Goal: Find specific page/section: Find specific page/section

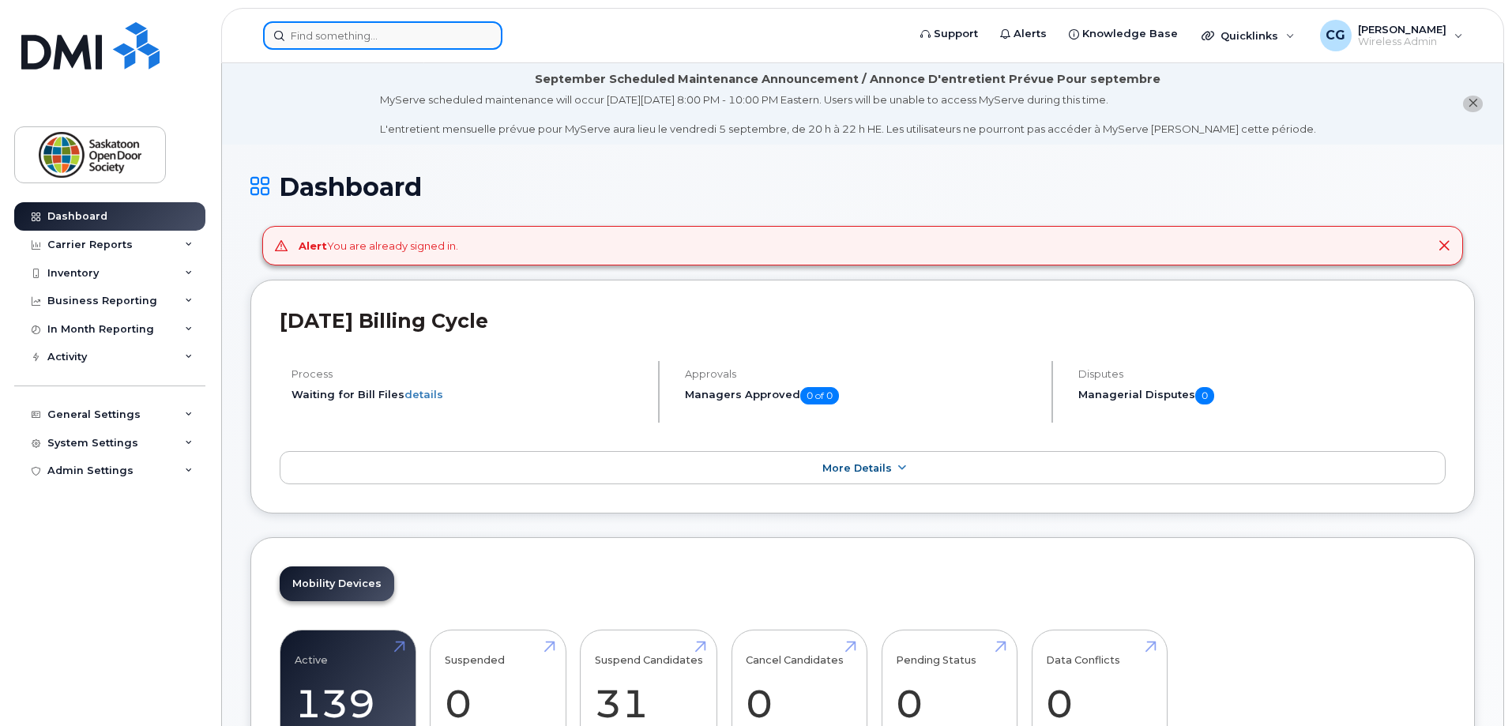
click at [420, 43] on input at bounding box center [382, 35] width 239 height 28
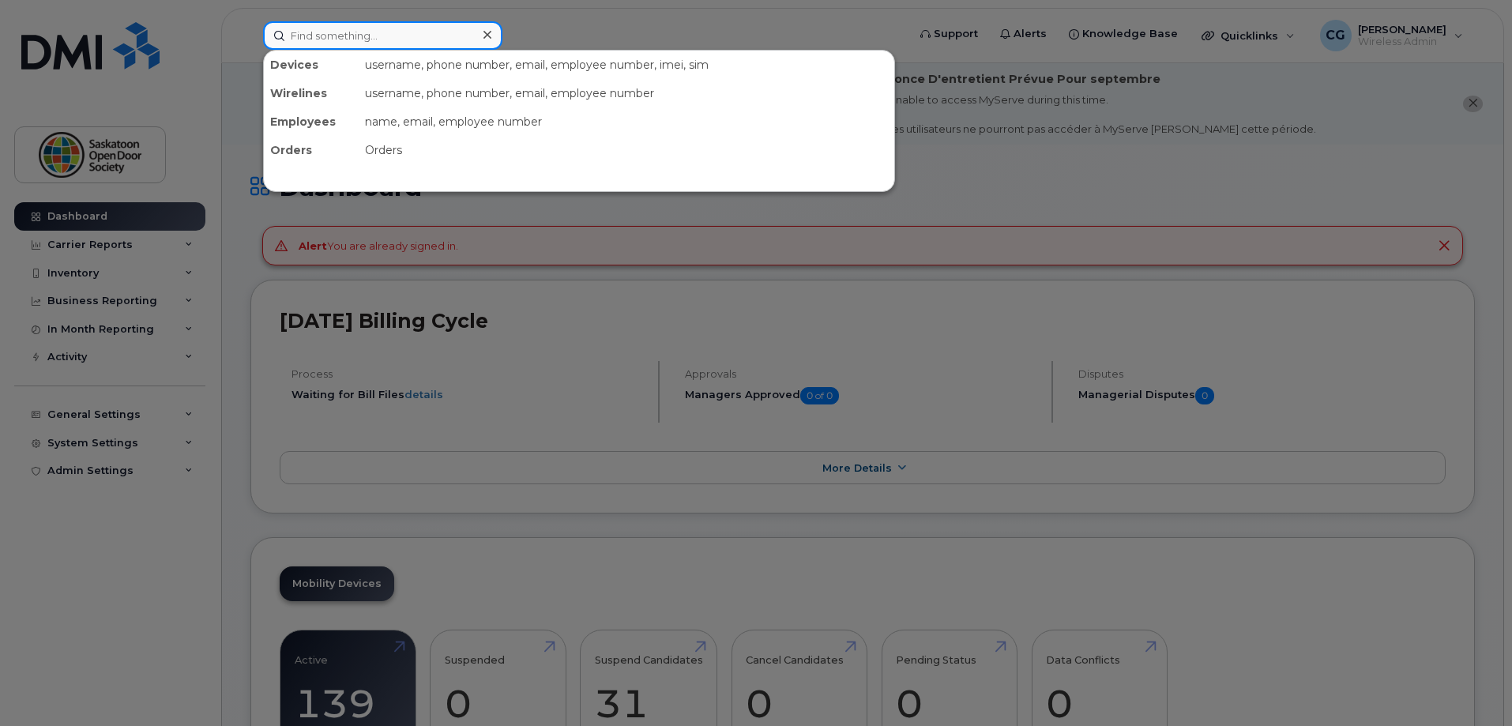
click at [444, 40] on input at bounding box center [382, 35] width 239 height 28
paste input "Good morning Calvin and Yawar, The DMI team got back to me with the below email…"
type input "Good morning Calvin and Yawar, The DMI team got back to me with the below email…"
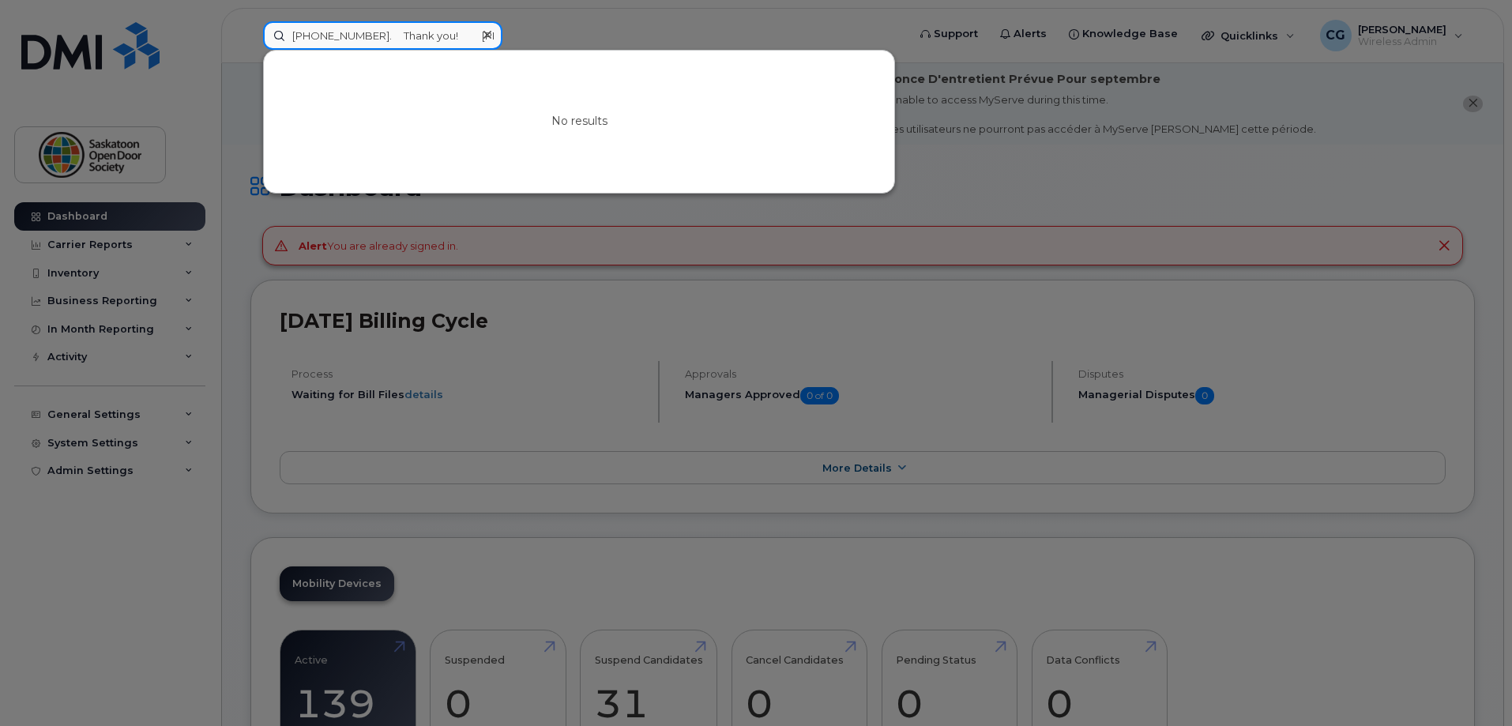
click at [444, 40] on input "Good morning Calvin and Yawar, The DMI team got back to me with the below email…" at bounding box center [382, 35] width 239 height 28
paste input "[PHONE_NUMBER]"
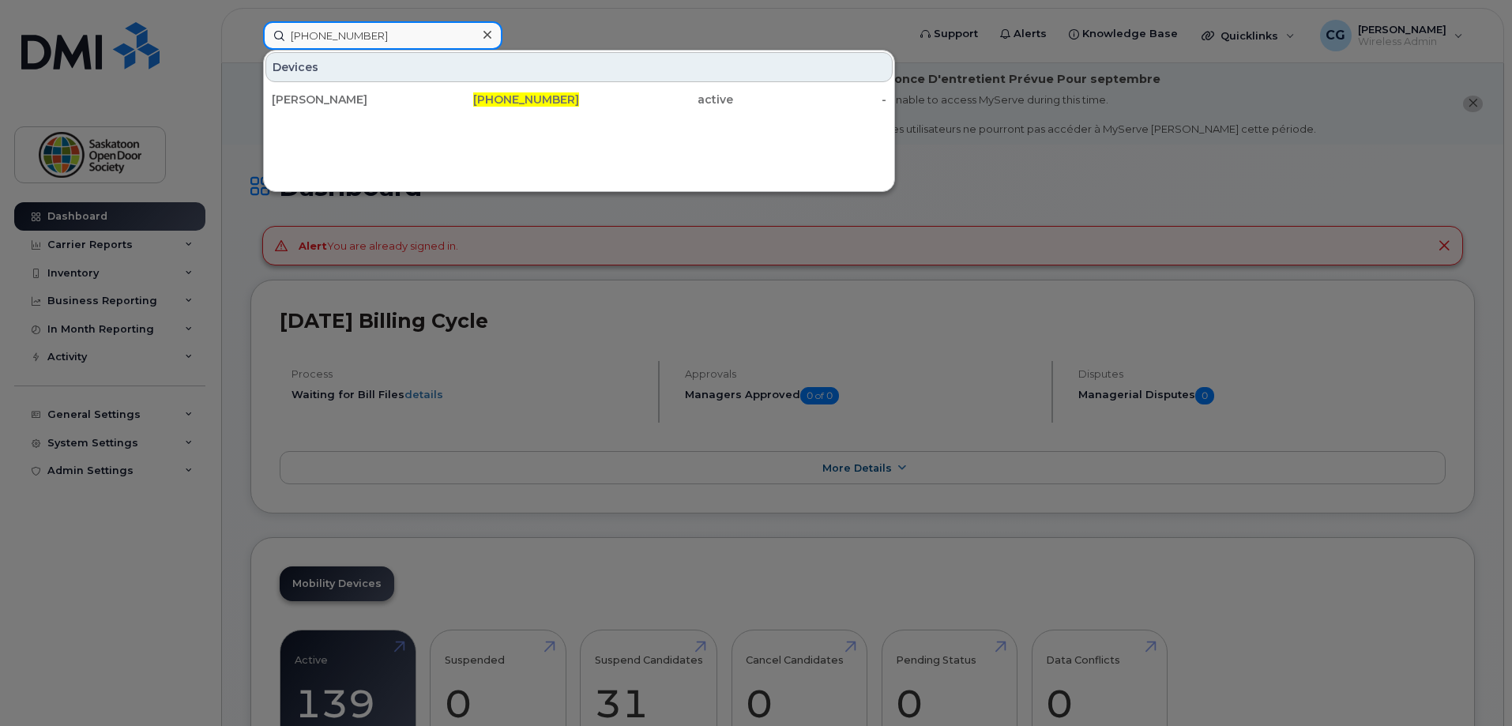
type input "[PHONE_NUMBER]"
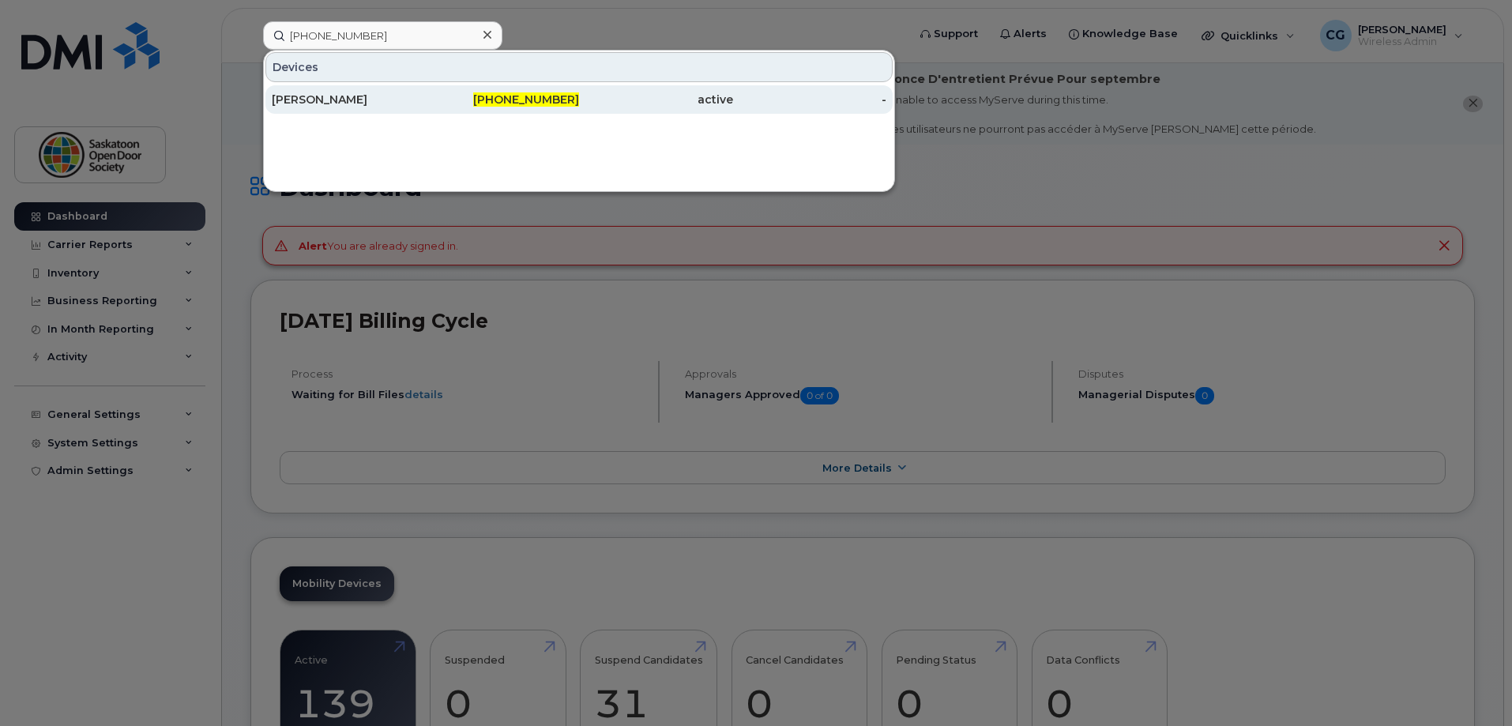
click at [464, 95] on div "306-380-9084" at bounding box center [503, 100] width 154 height 16
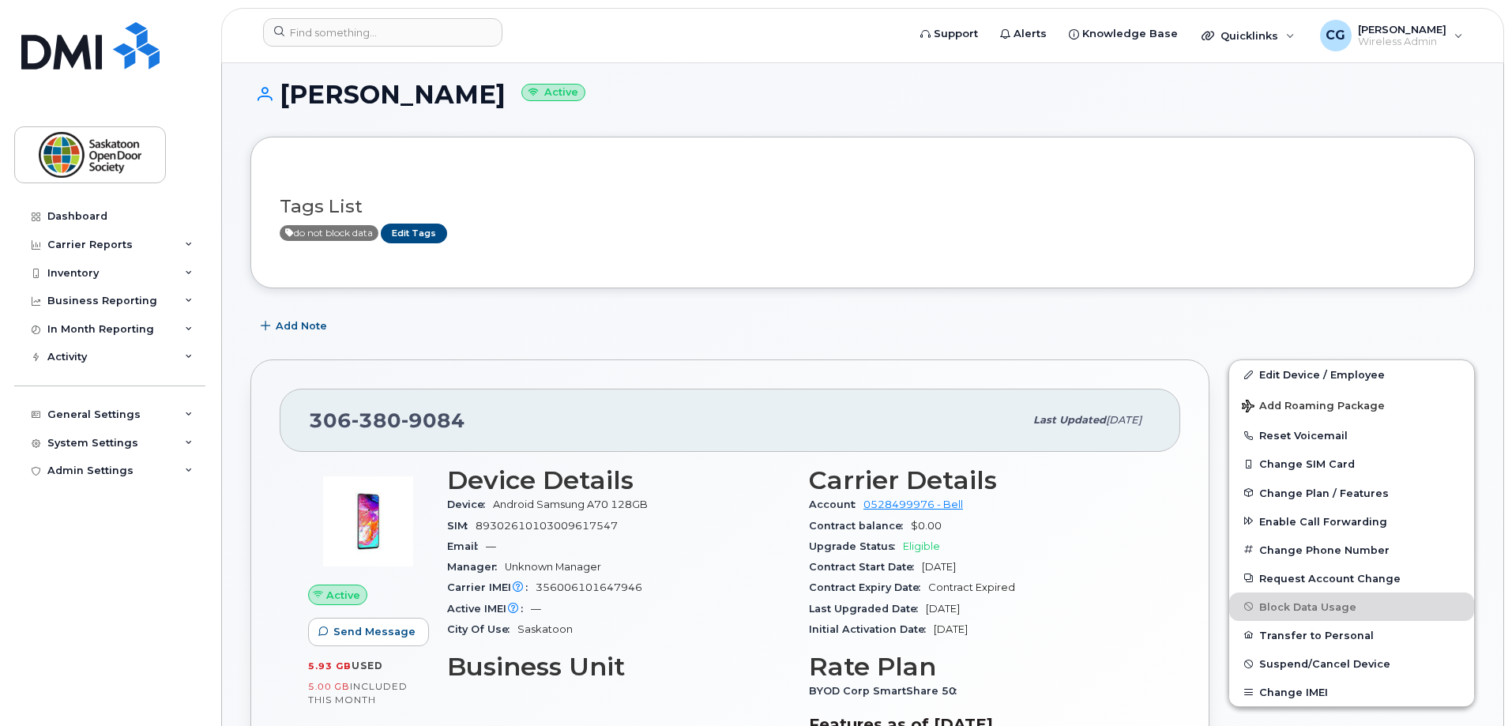
scroll to position [237, 0]
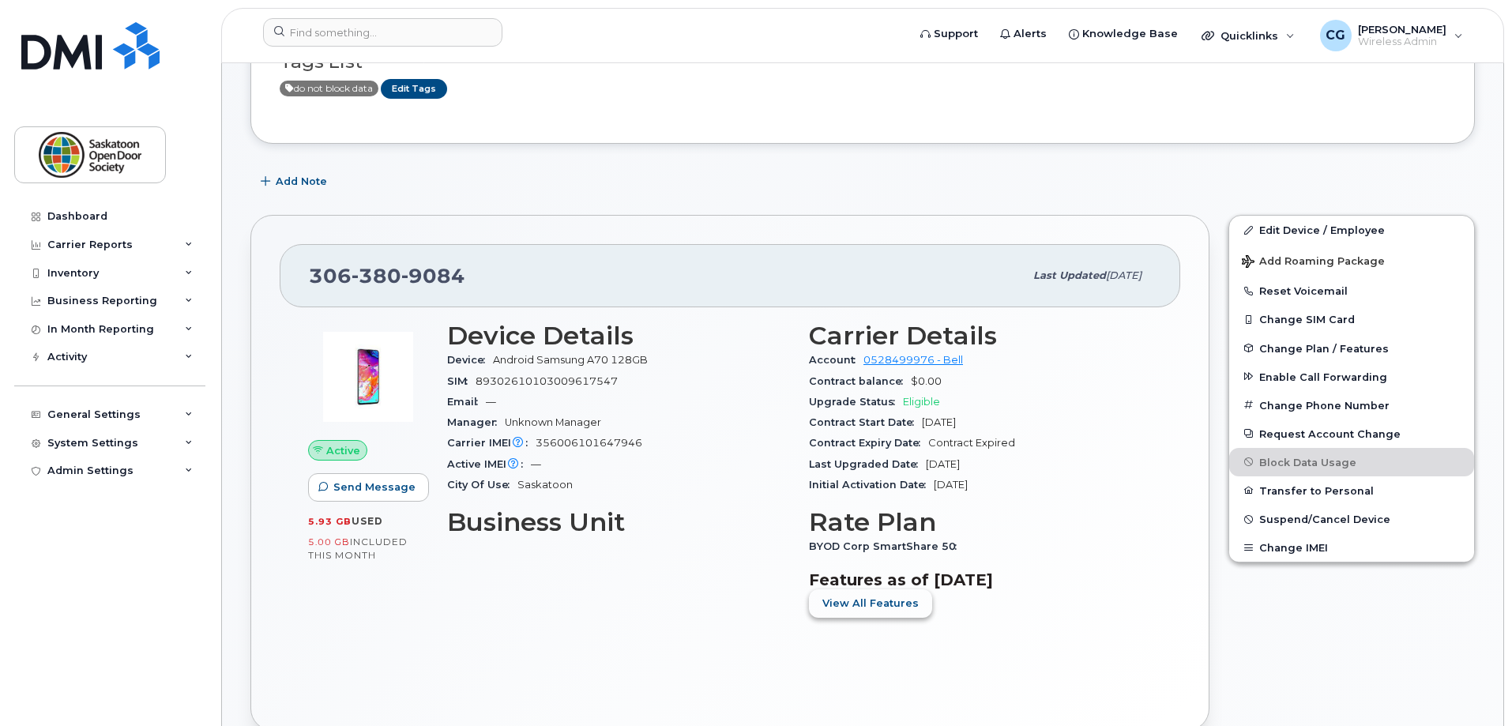
click at [862, 589] on button "View All Features" at bounding box center [870, 603] width 123 height 28
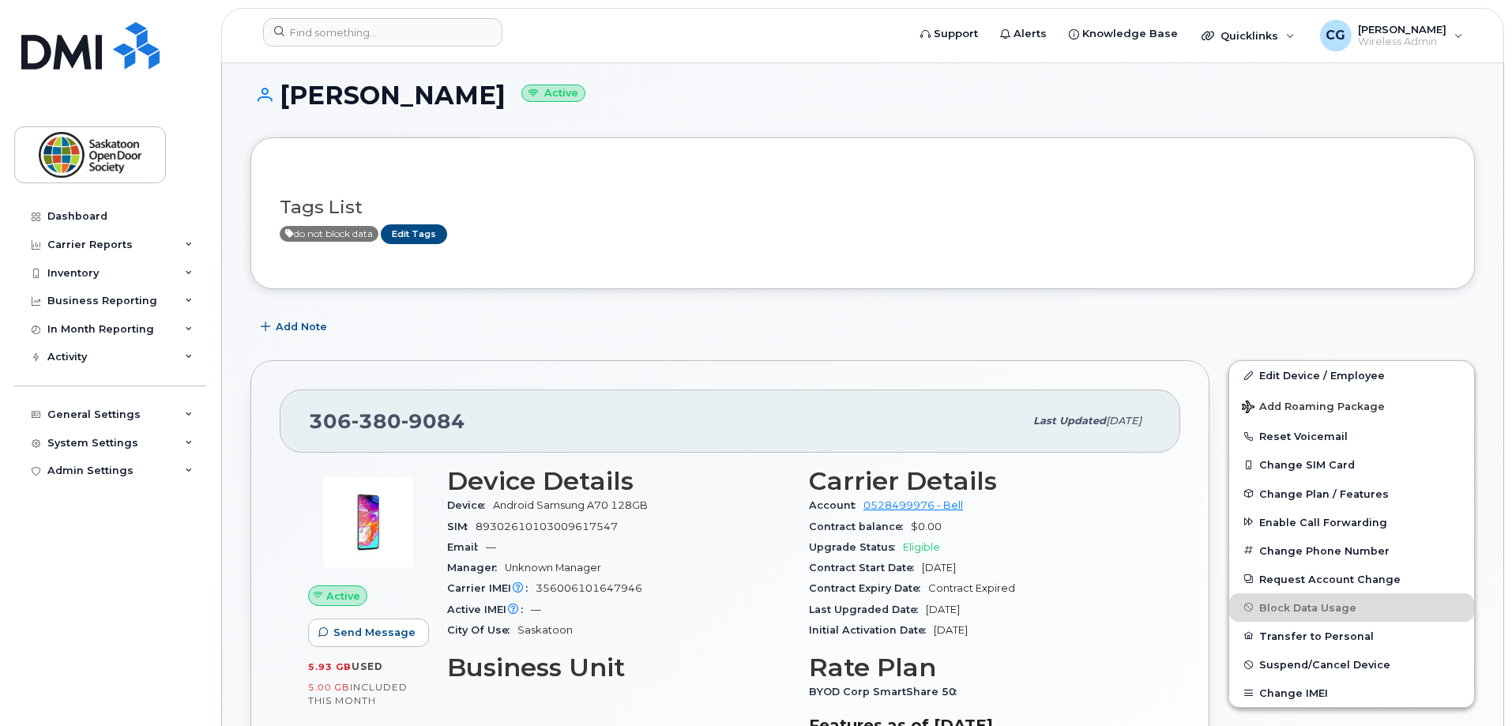
scroll to position [79, 0]
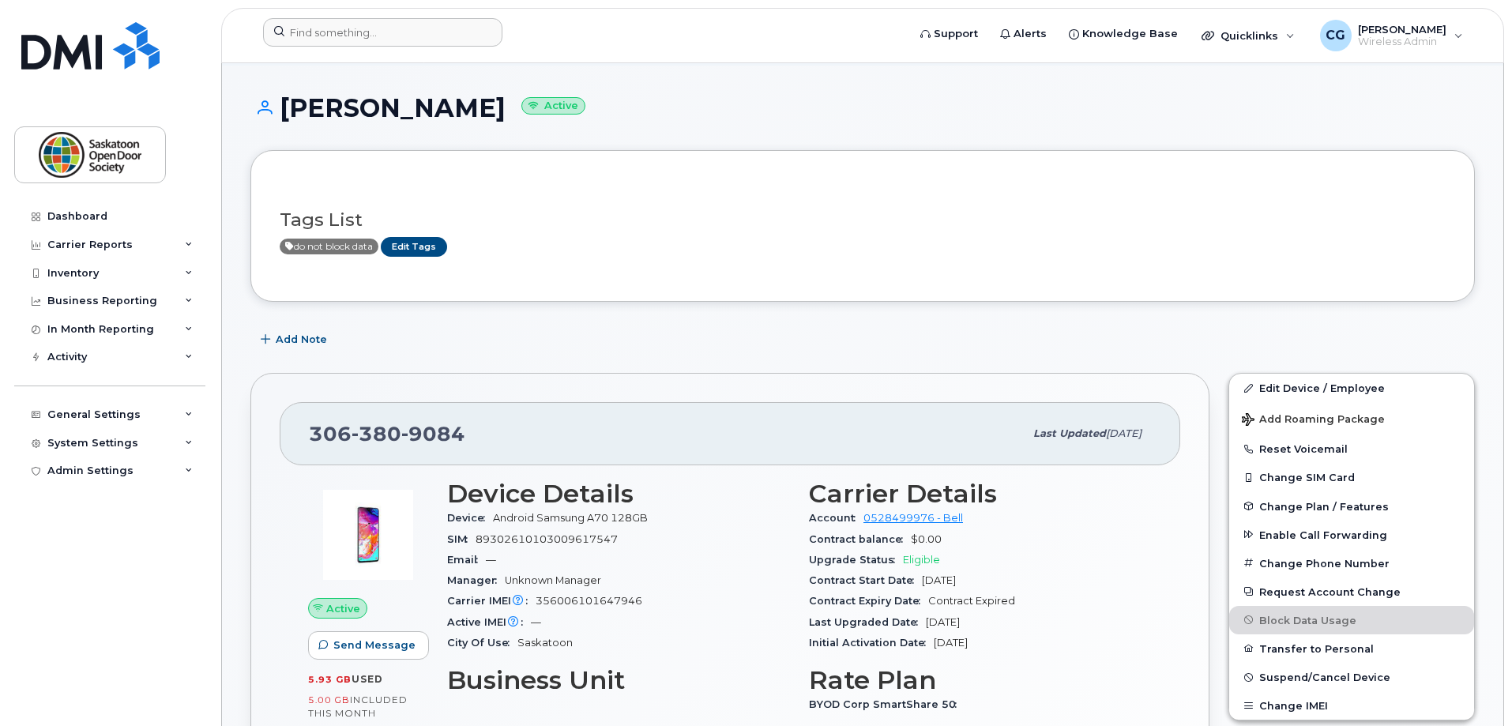
click at [370, 48] on div at bounding box center [579, 35] width 659 height 35
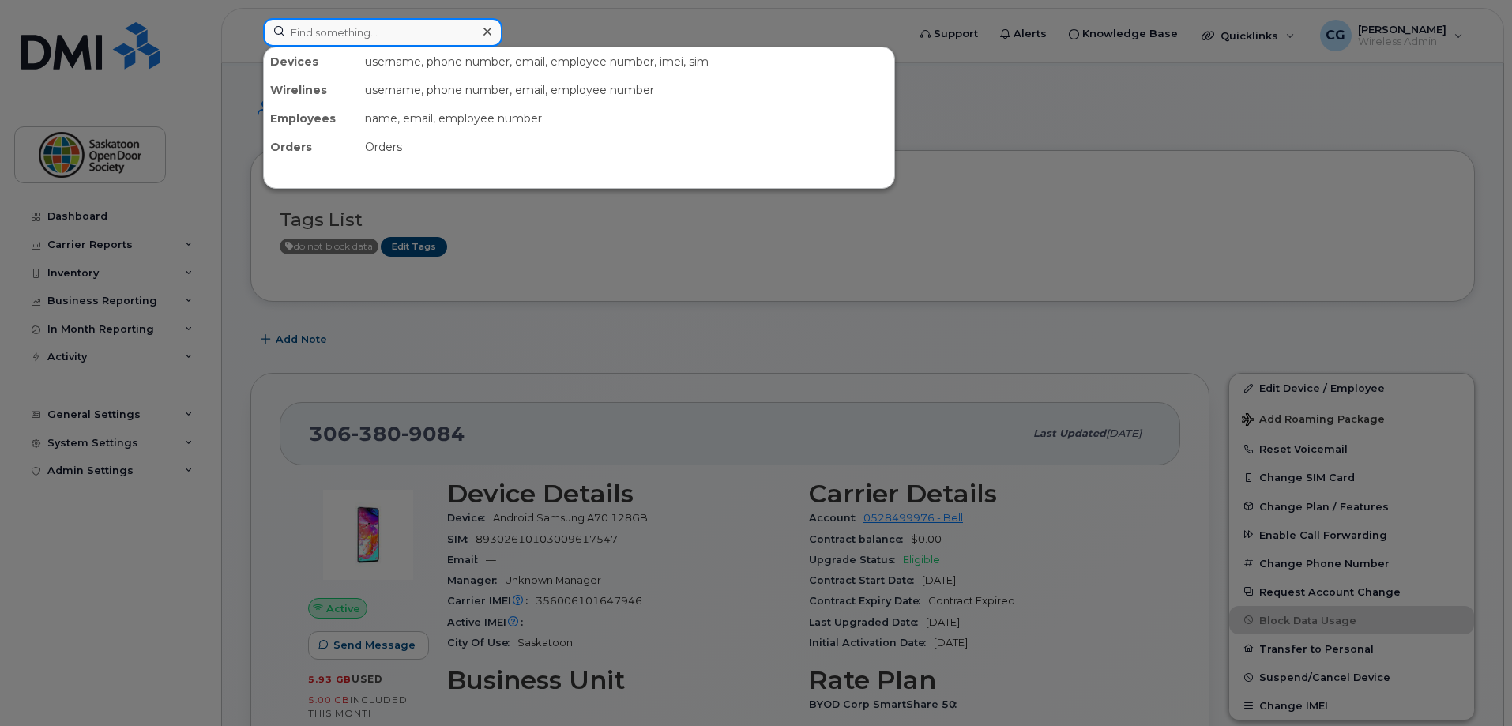
click at [370, 44] on input at bounding box center [382, 32] width 239 height 28
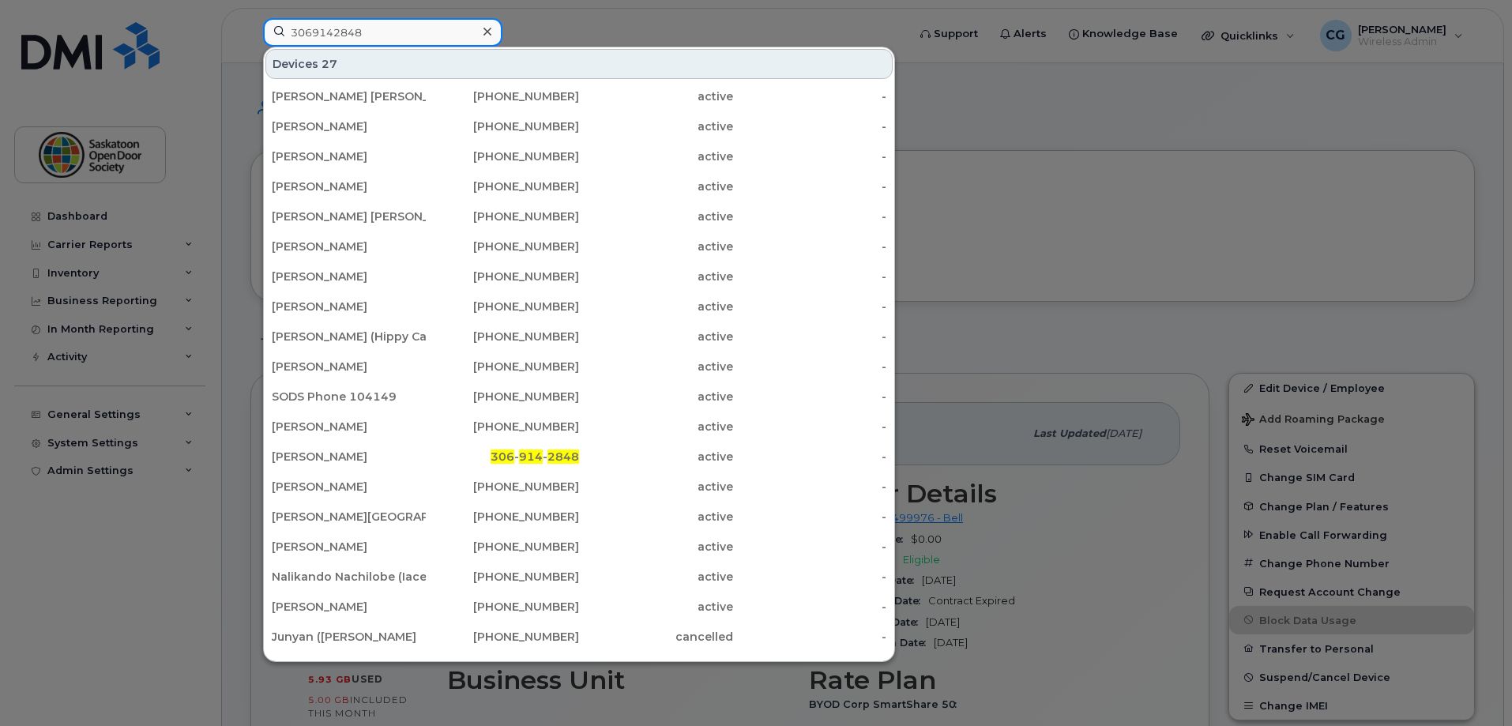
type input "3069142848"
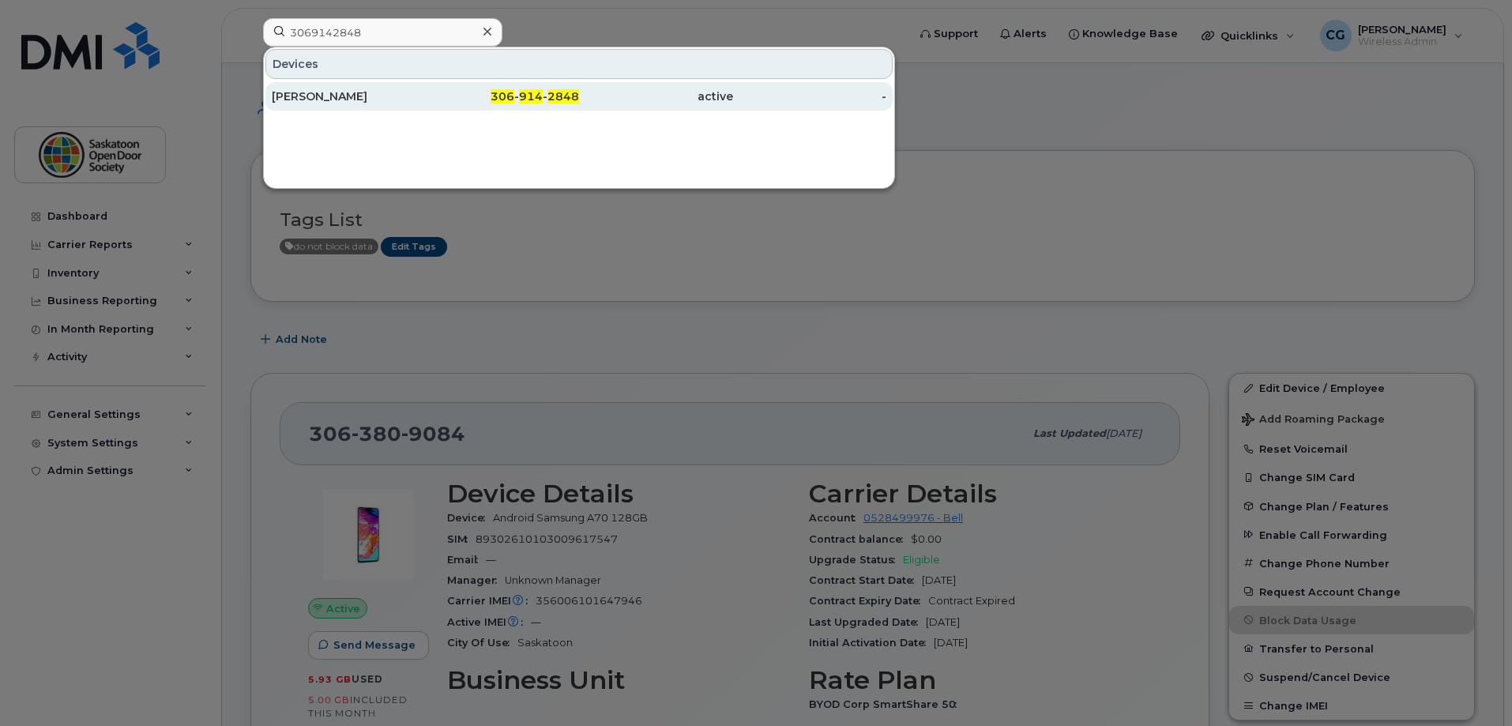
click at [404, 102] on div "Yawar Nabi Memon" at bounding box center [349, 96] width 154 height 16
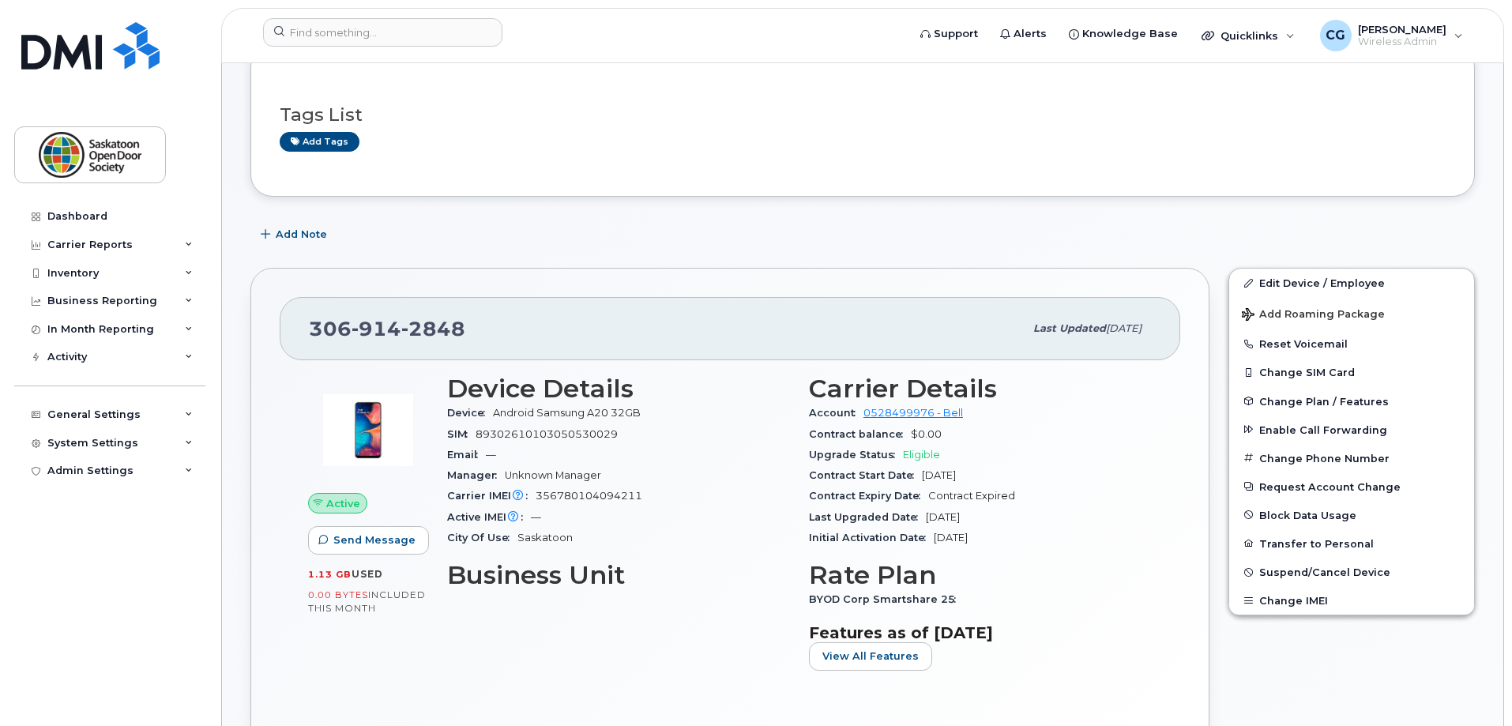
scroll to position [237, 0]
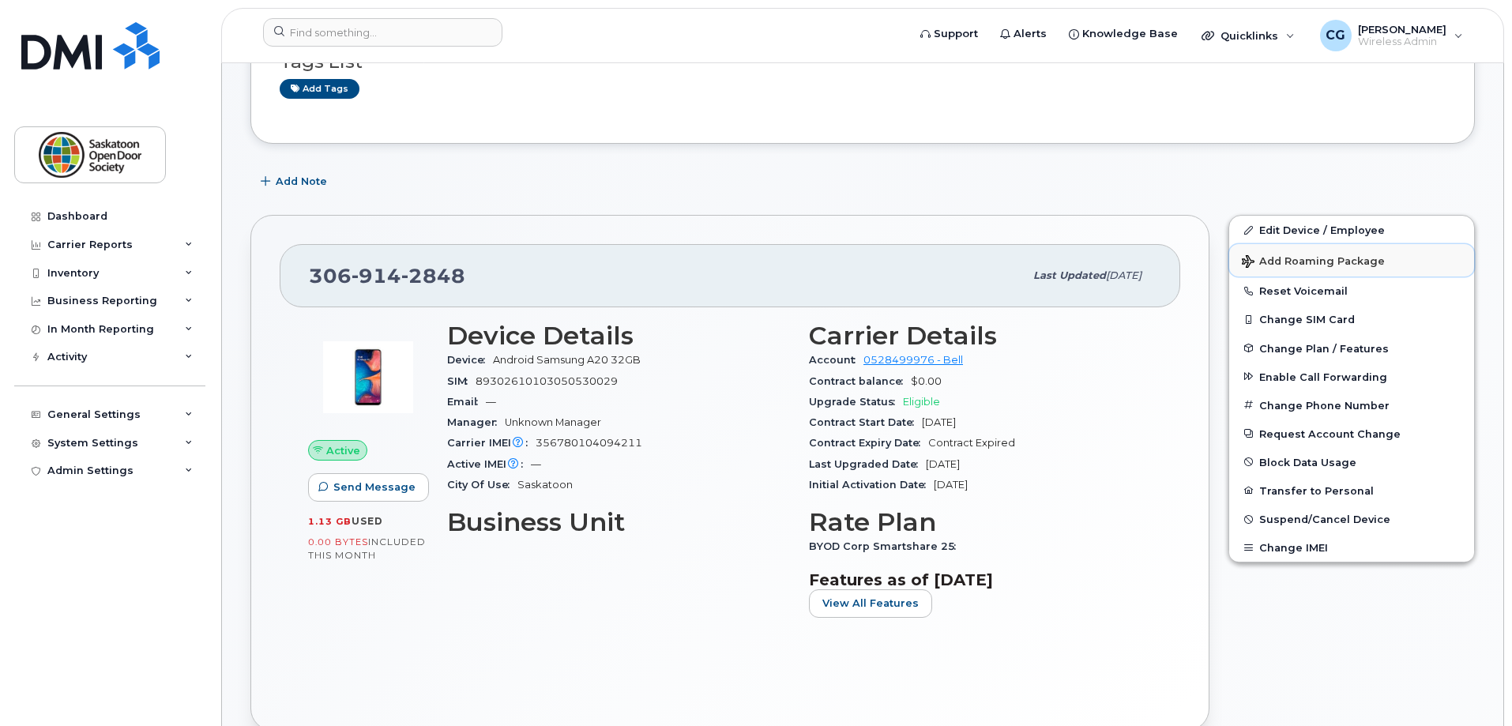
click at [1249, 257] on span "Add Roaming Package" at bounding box center [1313, 262] width 143 height 15
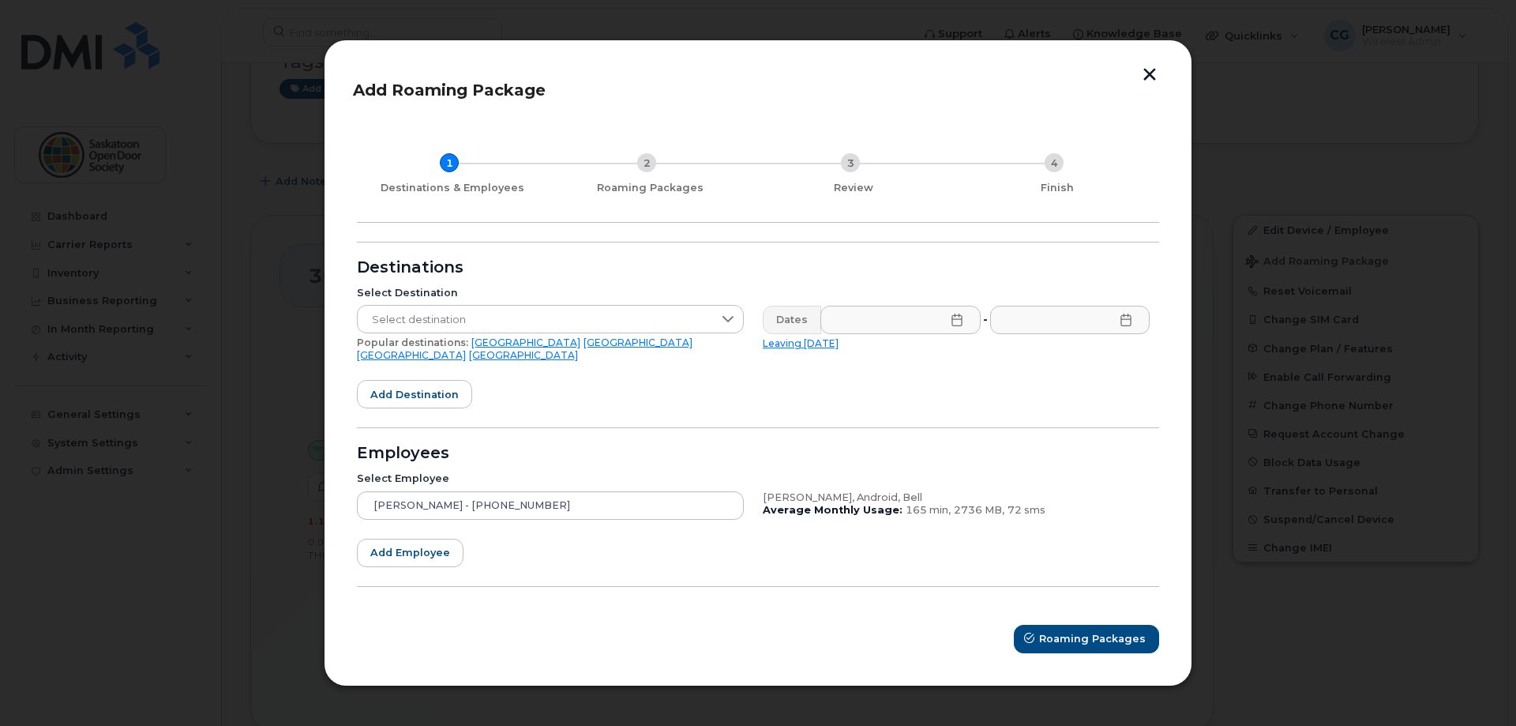
click at [952, 324] on icon at bounding box center [957, 320] width 10 height 13
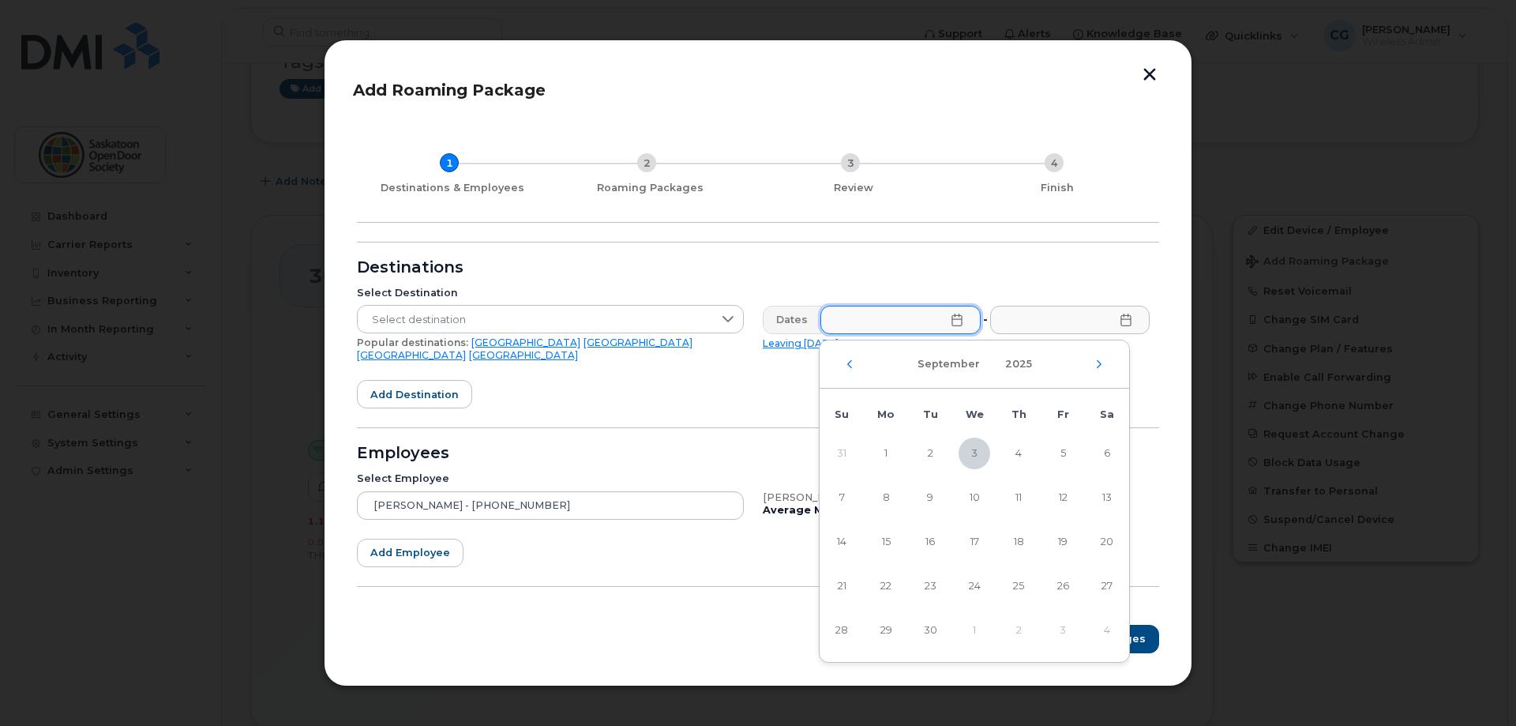
click at [952, 324] on icon at bounding box center [957, 320] width 10 height 13
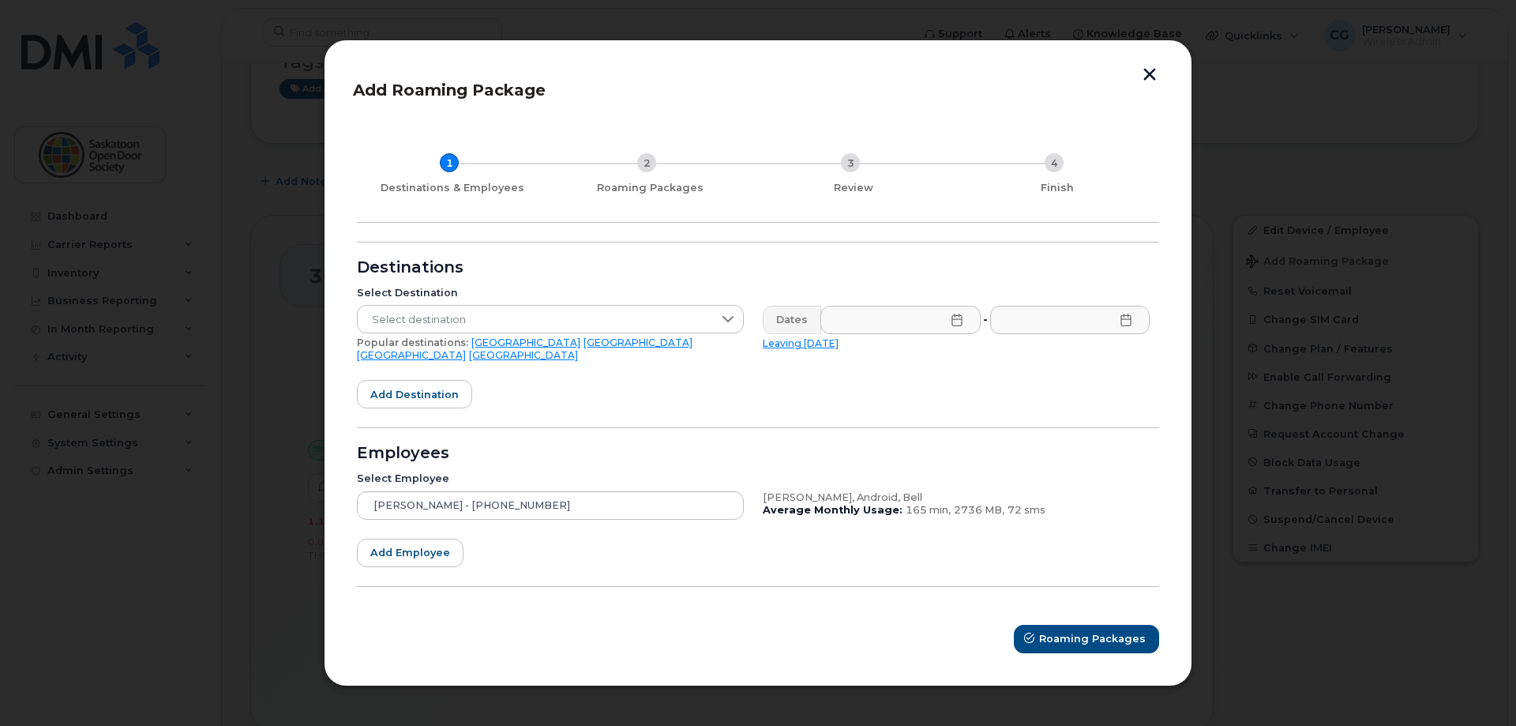
click at [1152, 71] on div "Add Roaming Package 1 Destinations & Employees 2 Roaming Packages 3 Review 4 Fi…" at bounding box center [758, 362] width 869 height 646
click at [1152, 77] on button "button" at bounding box center [1150, 76] width 24 height 17
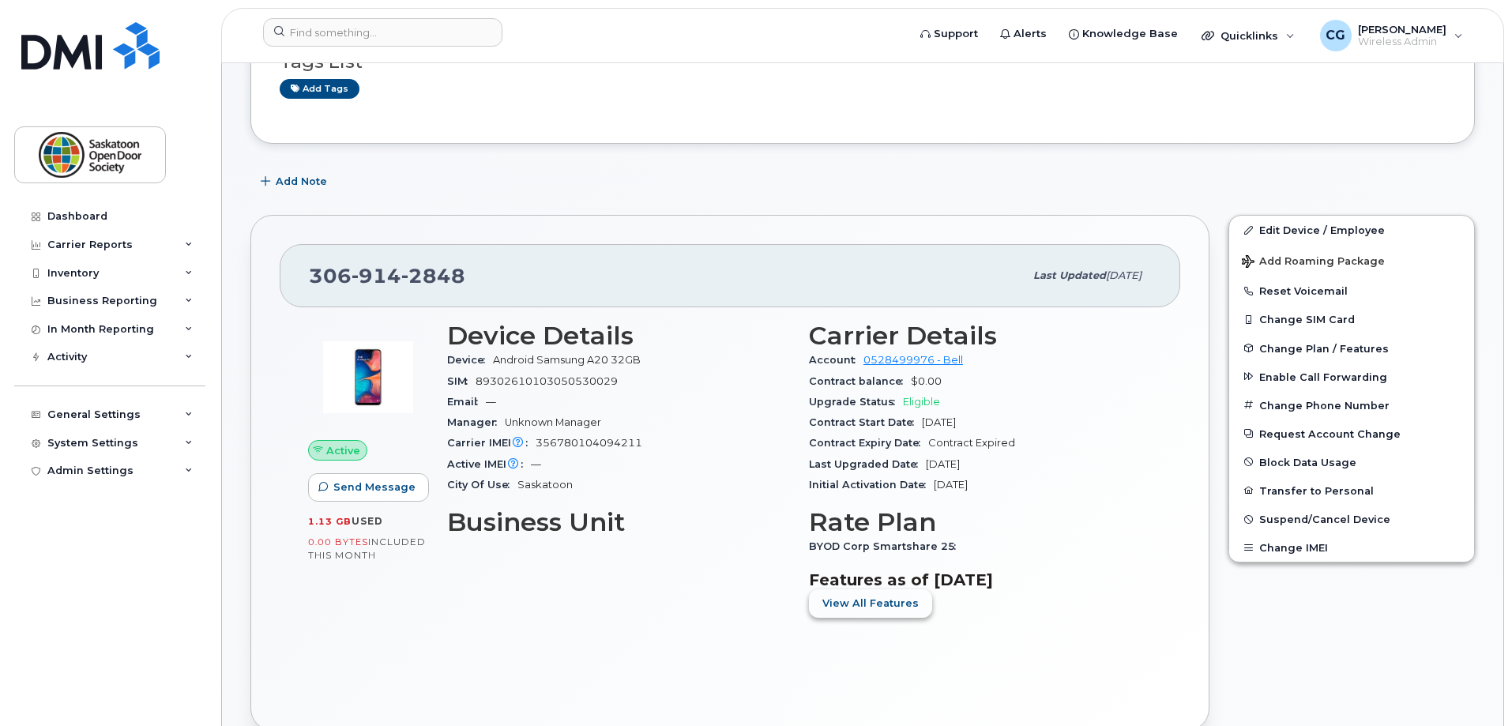
click at [896, 592] on button "View All Features" at bounding box center [870, 603] width 123 height 28
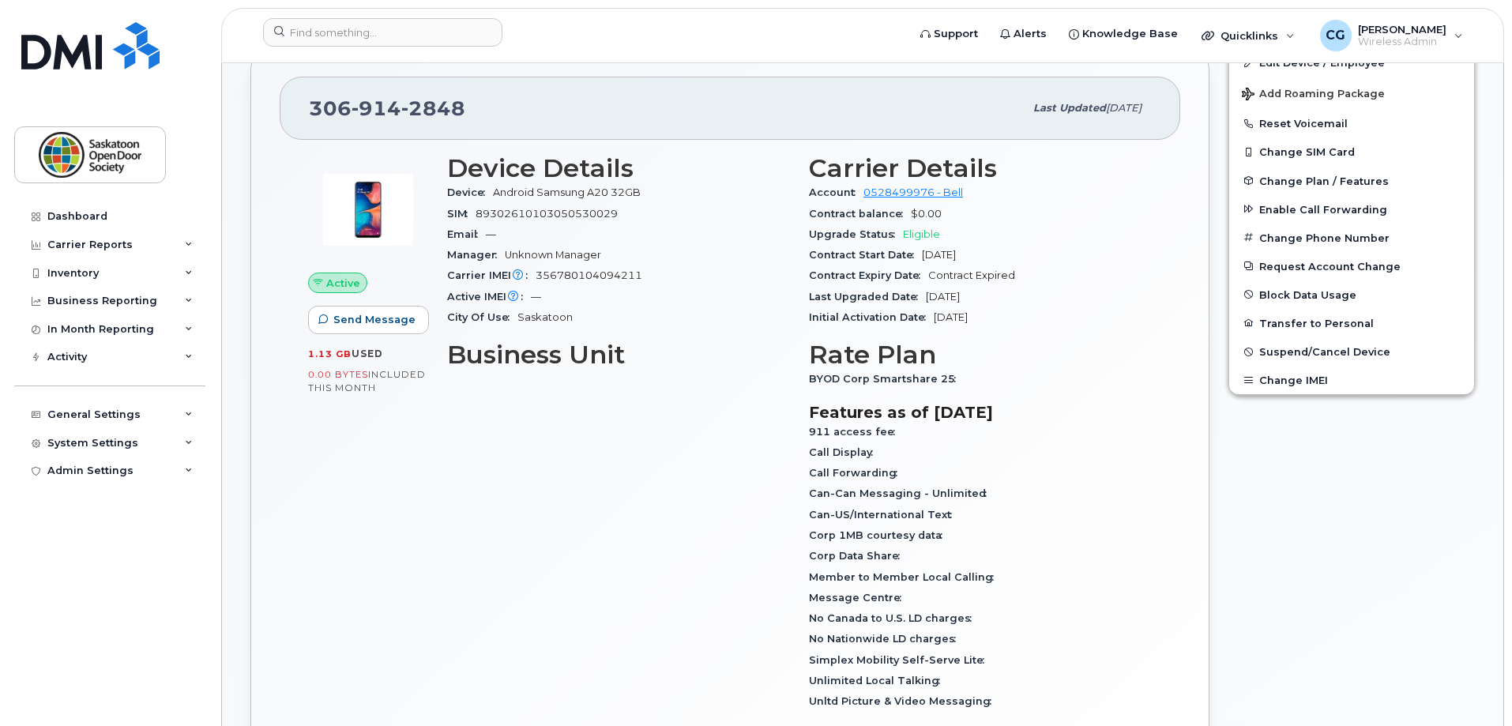
scroll to position [395, 0]
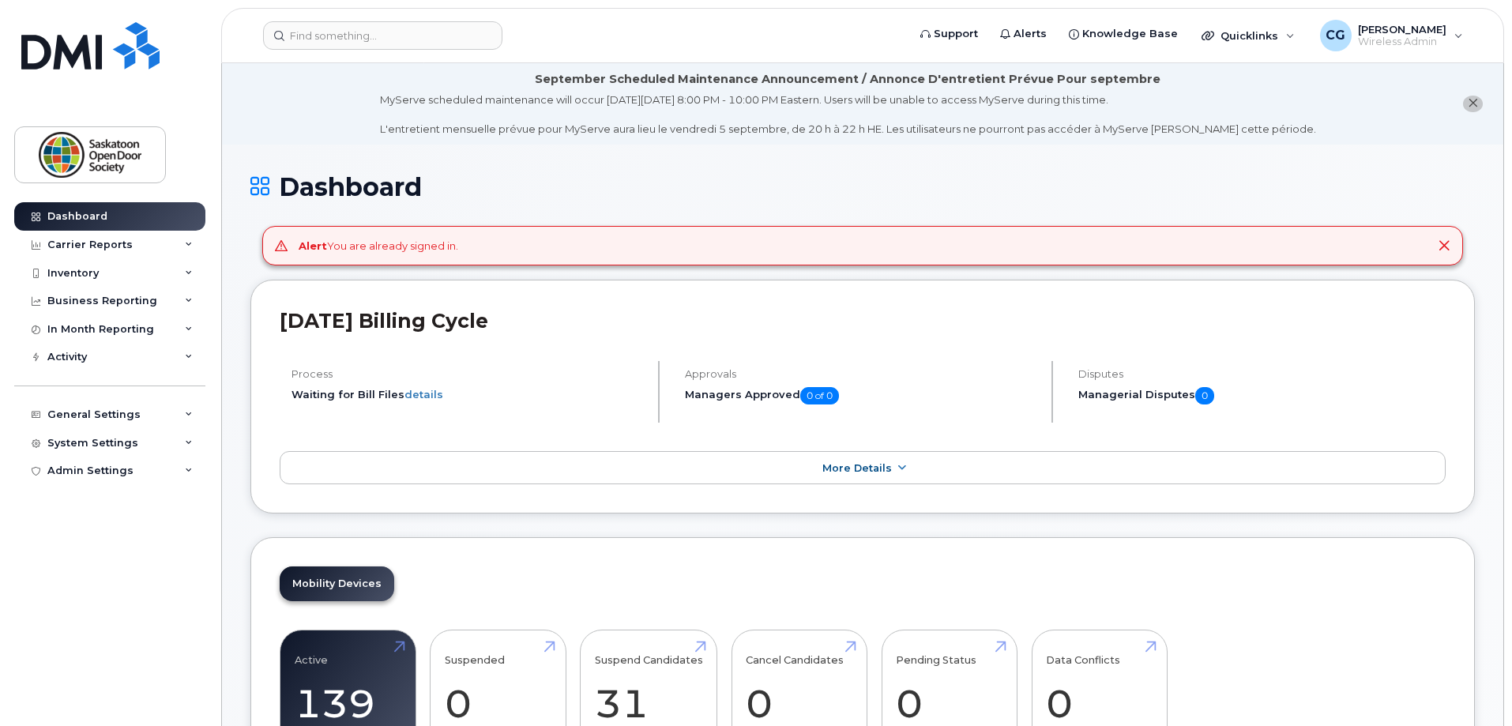
click at [455, 19] on header "Support Alerts Knowledge Base Quicklinks Suspend / Cancel Device Change SIM Car…" at bounding box center [862, 35] width 1283 height 55
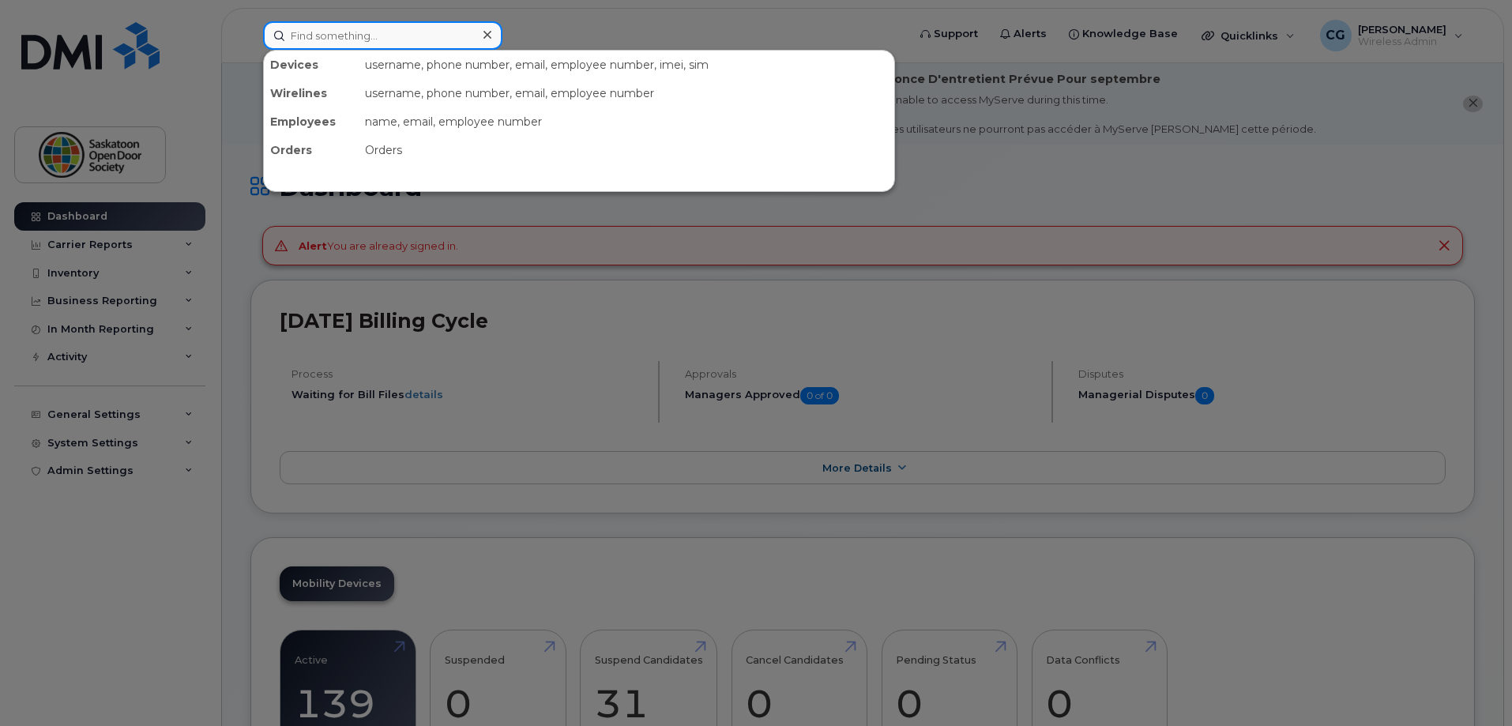
click at [449, 28] on input at bounding box center [382, 35] width 239 height 28
paste input "[PHONE_NUMBER]"
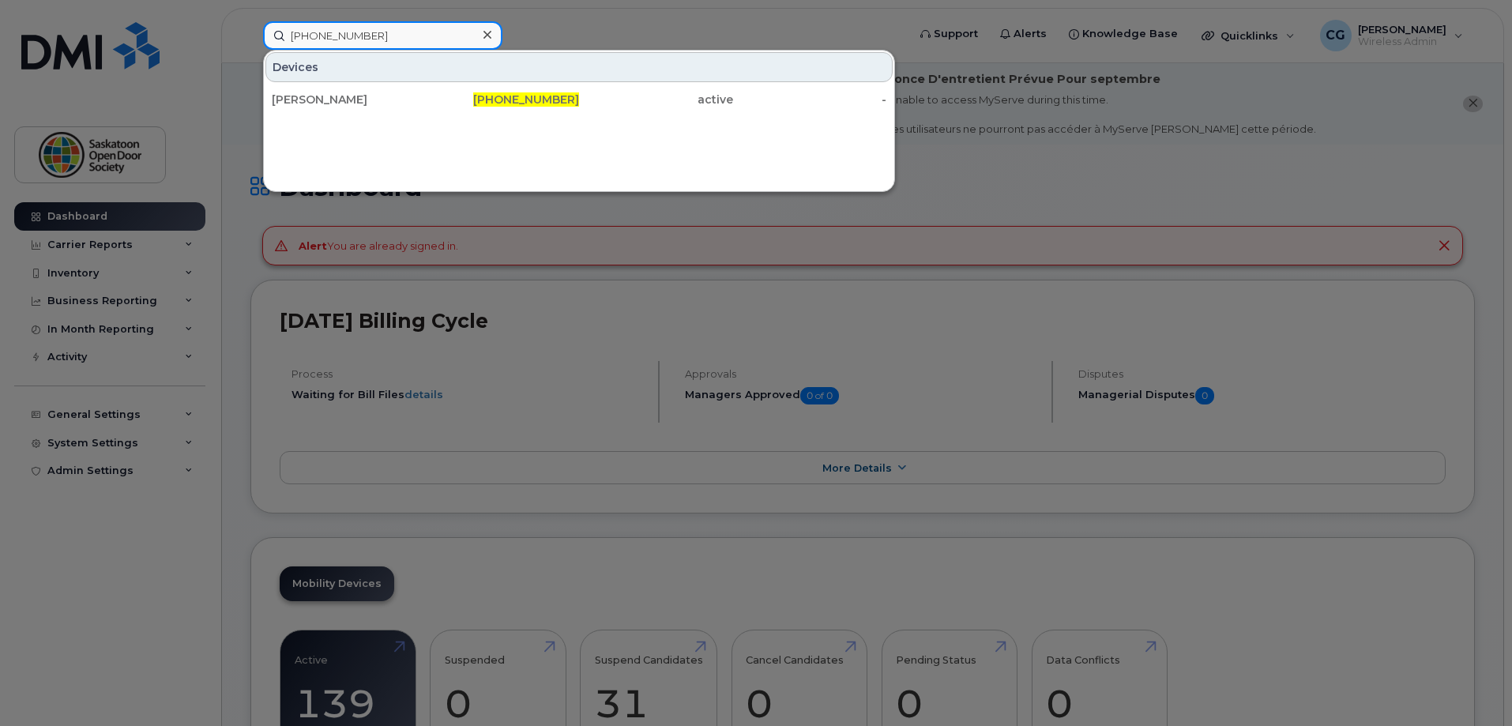
type input "[PHONE_NUMBER]"
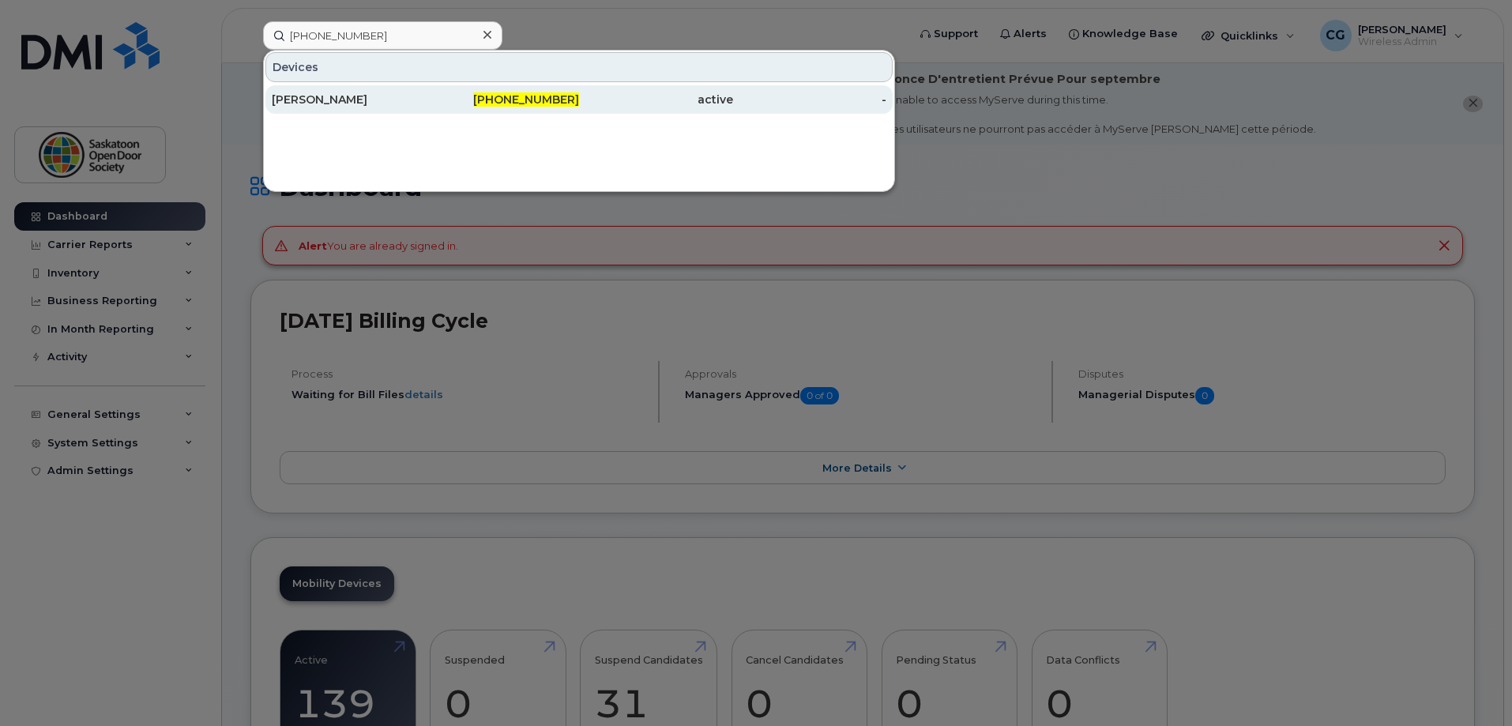
click at [370, 107] on div "[PERSON_NAME]" at bounding box center [349, 99] width 154 height 28
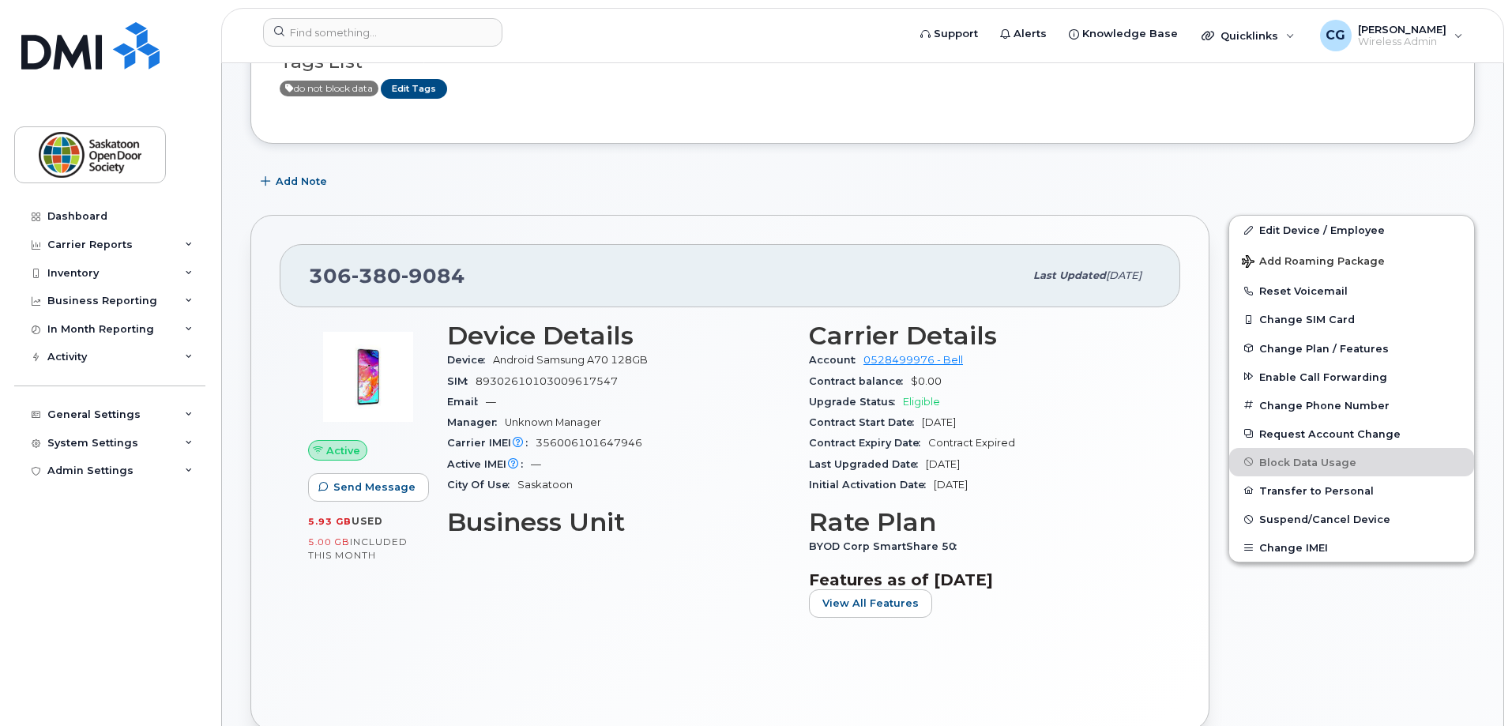
scroll to position [381, 0]
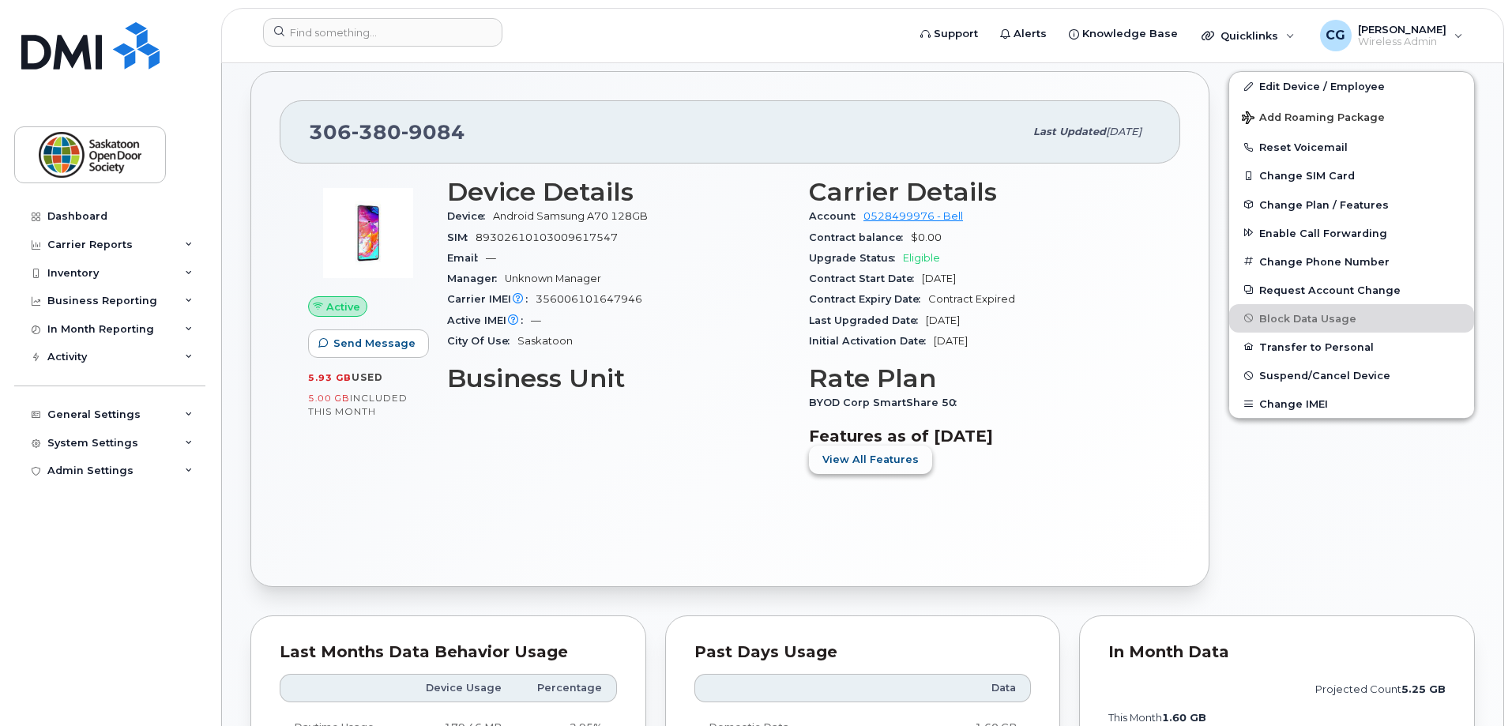
click at [896, 458] on span "View All Features" at bounding box center [870, 459] width 96 height 15
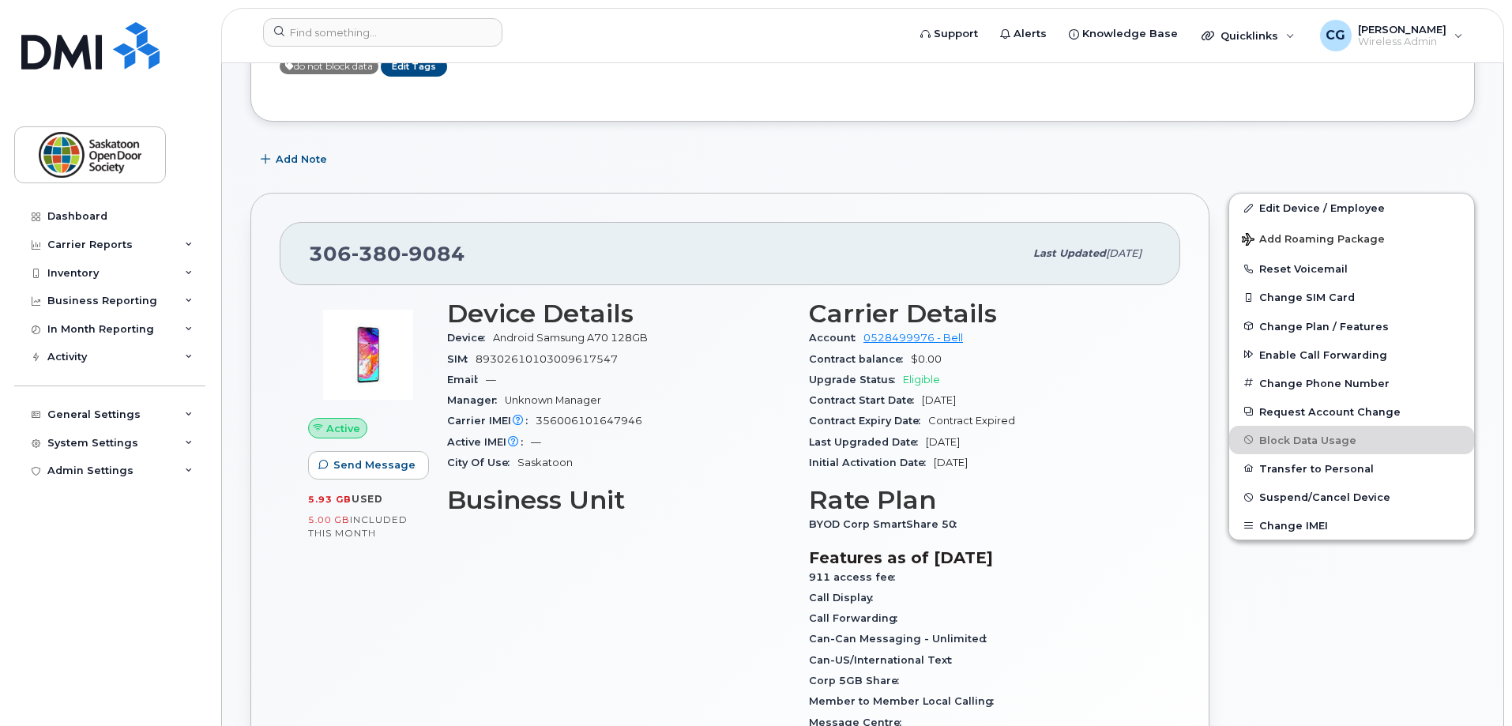
scroll to position [223, 0]
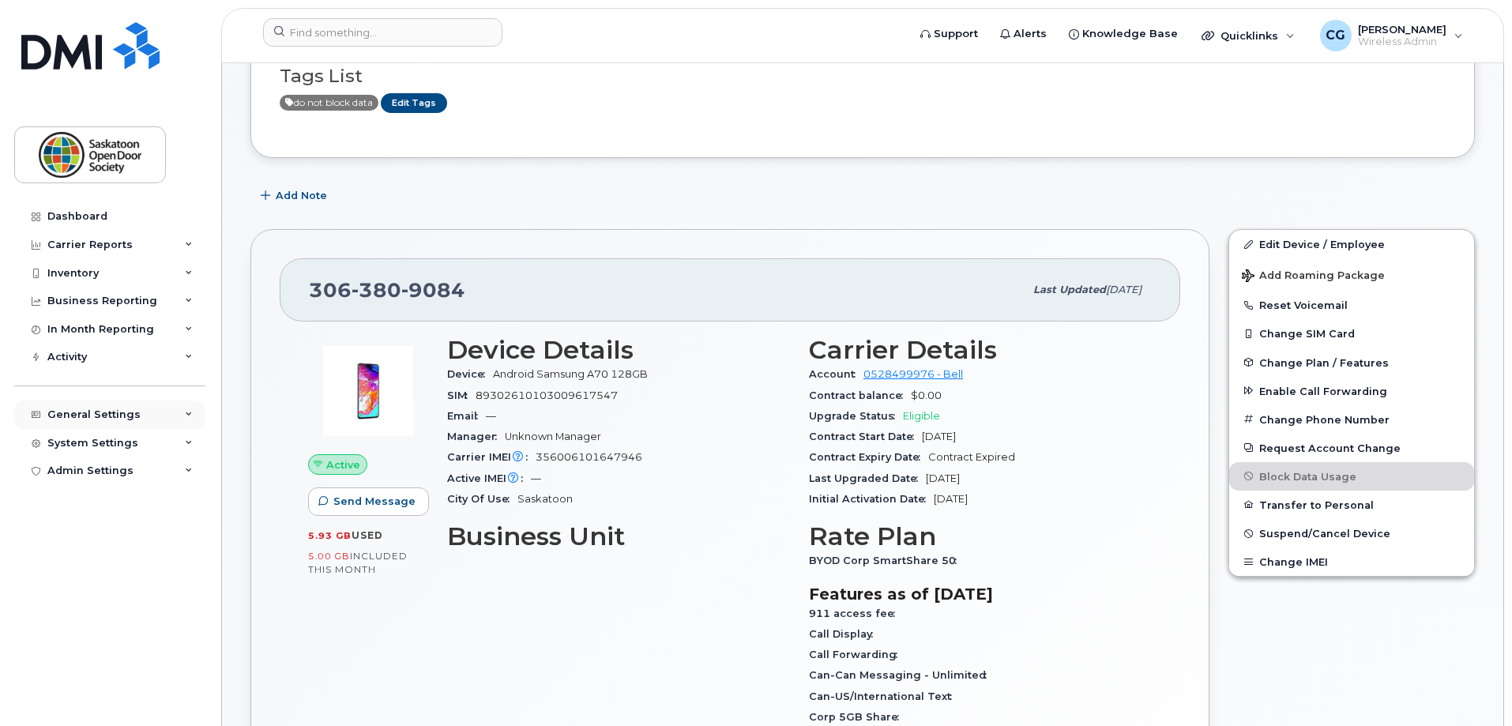
click at [193, 407] on div "General Settings" at bounding box center [109, 414] width 191 height 28
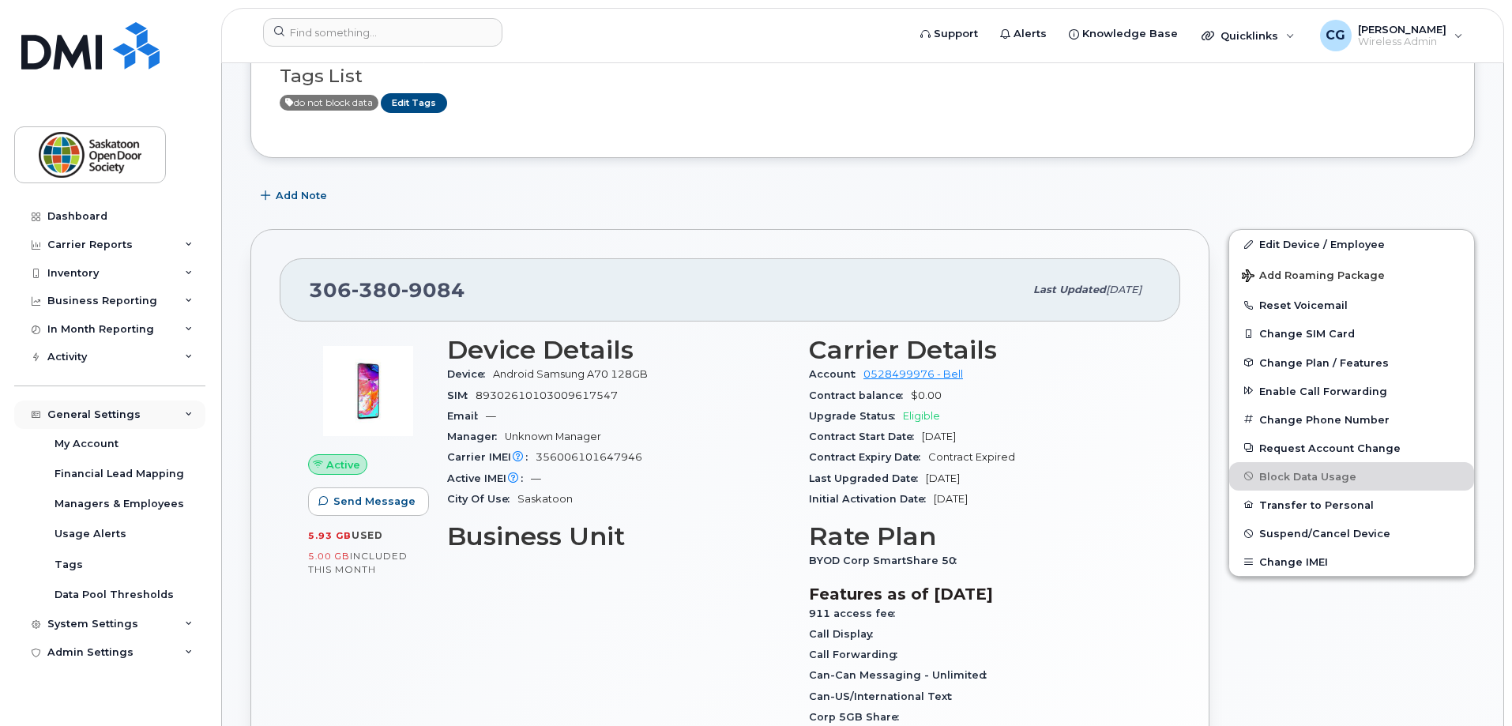
click at [193, 407] on div "General Settings" at bounding box center [109, 414] width 191 height 28
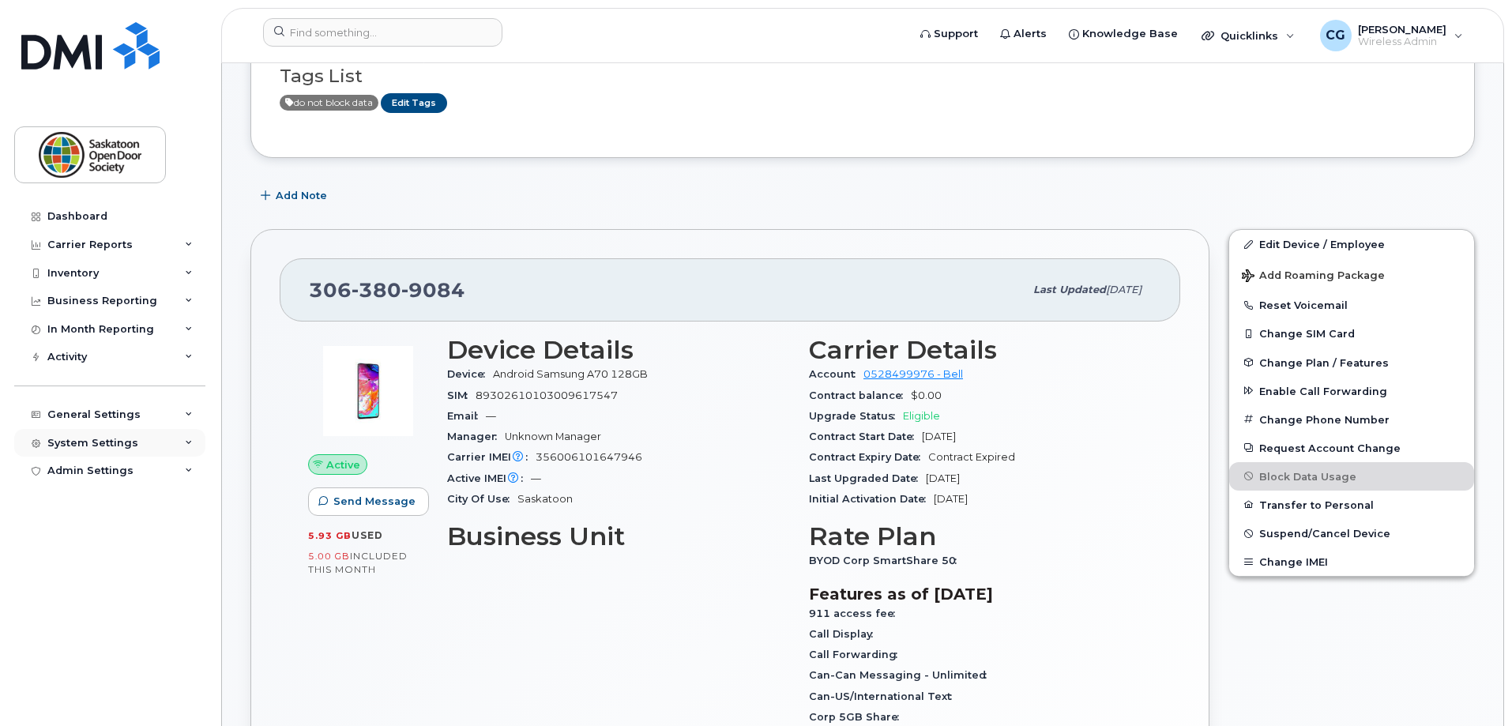
click at [182, 442] on div "System Settings" at bounding box center [109, 443] width 191 height 28
click at [185, 442] on icon at bounding box center [189, 443] width 8 height 8
click at [182, 487] on div "Dashboard Carrier Reports Monthly Billing Data Daily Data Pooling Data Behavior…" at bounding box center [111, 452] width 195 height 500
click at [192, 479] on div "Admin Settings" at bounding box center [109, 471] width 191 height 28
click at [192, 469] on icon at bounding box center [189, 471] width 8 height 8
